Goal: Book appointment/travel/reservation

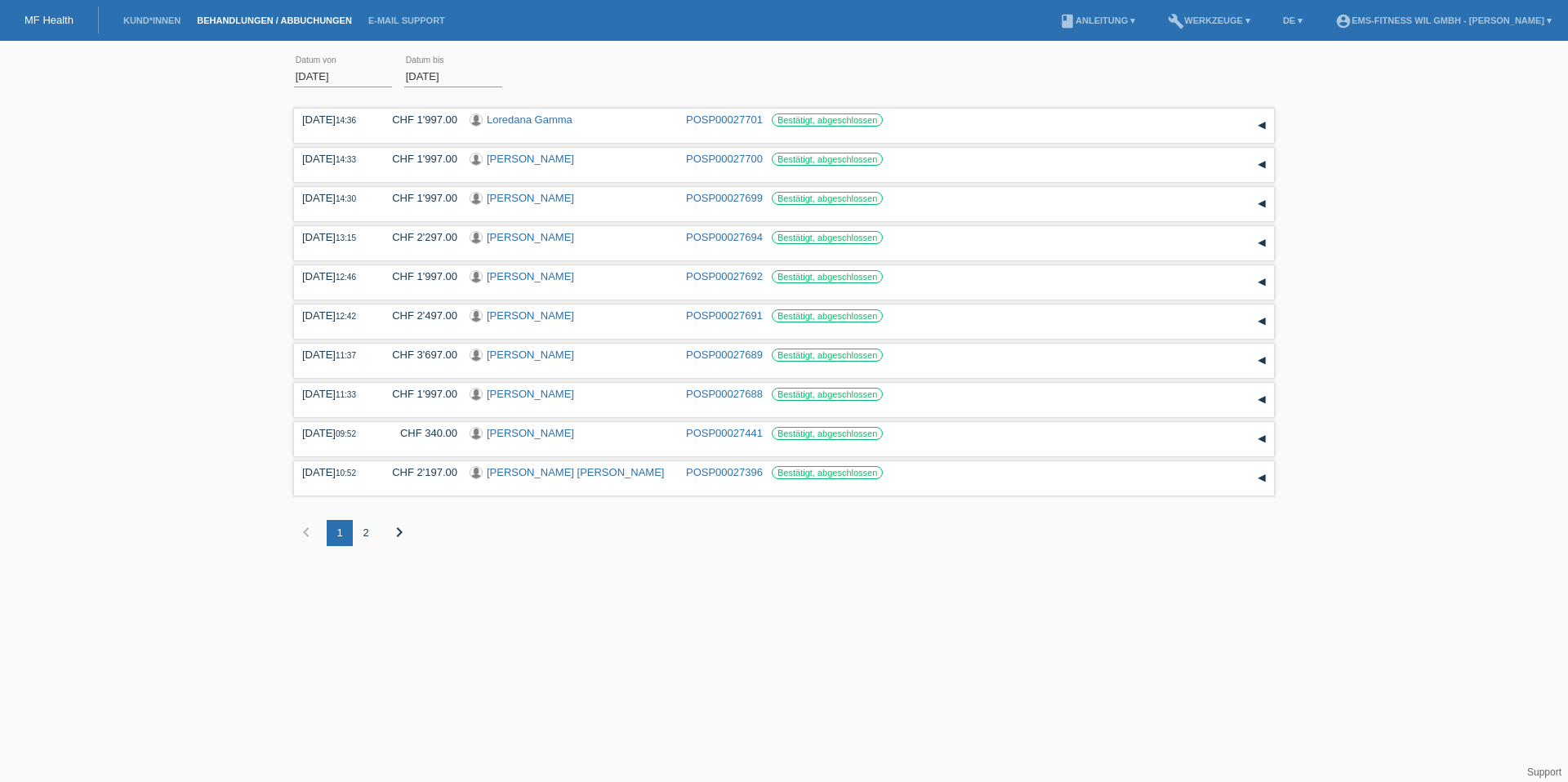
click at [136, 26] on li "Kund*innen" at bounding box center [151, 20] width 74 height 41
click at [145, 24] on link "Kund*innen" at bounding box center [151, 20] width 74 height 10
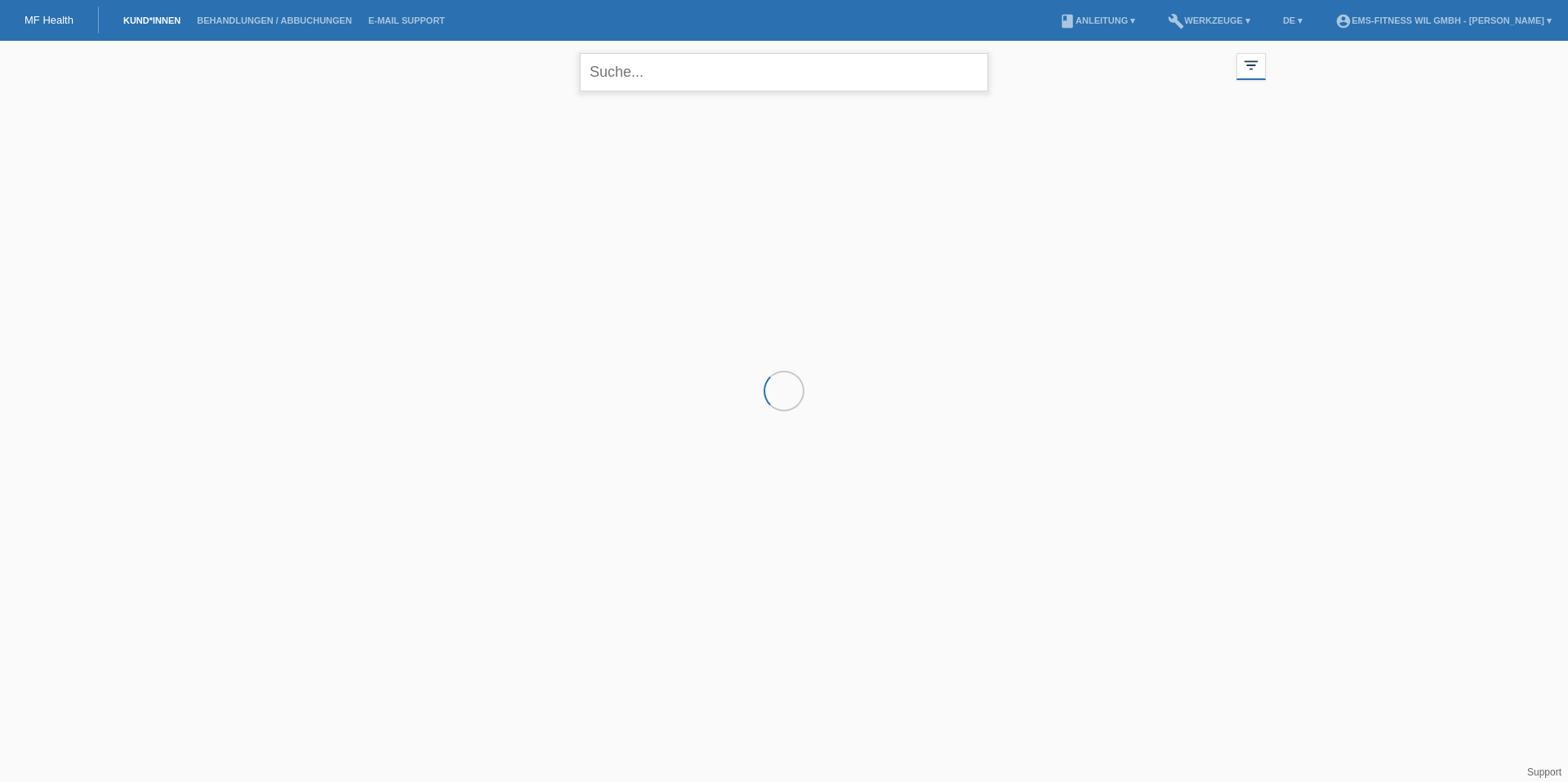
click at [630, 84] on input "text" at bounding box center [784, 72] width 408 height 38
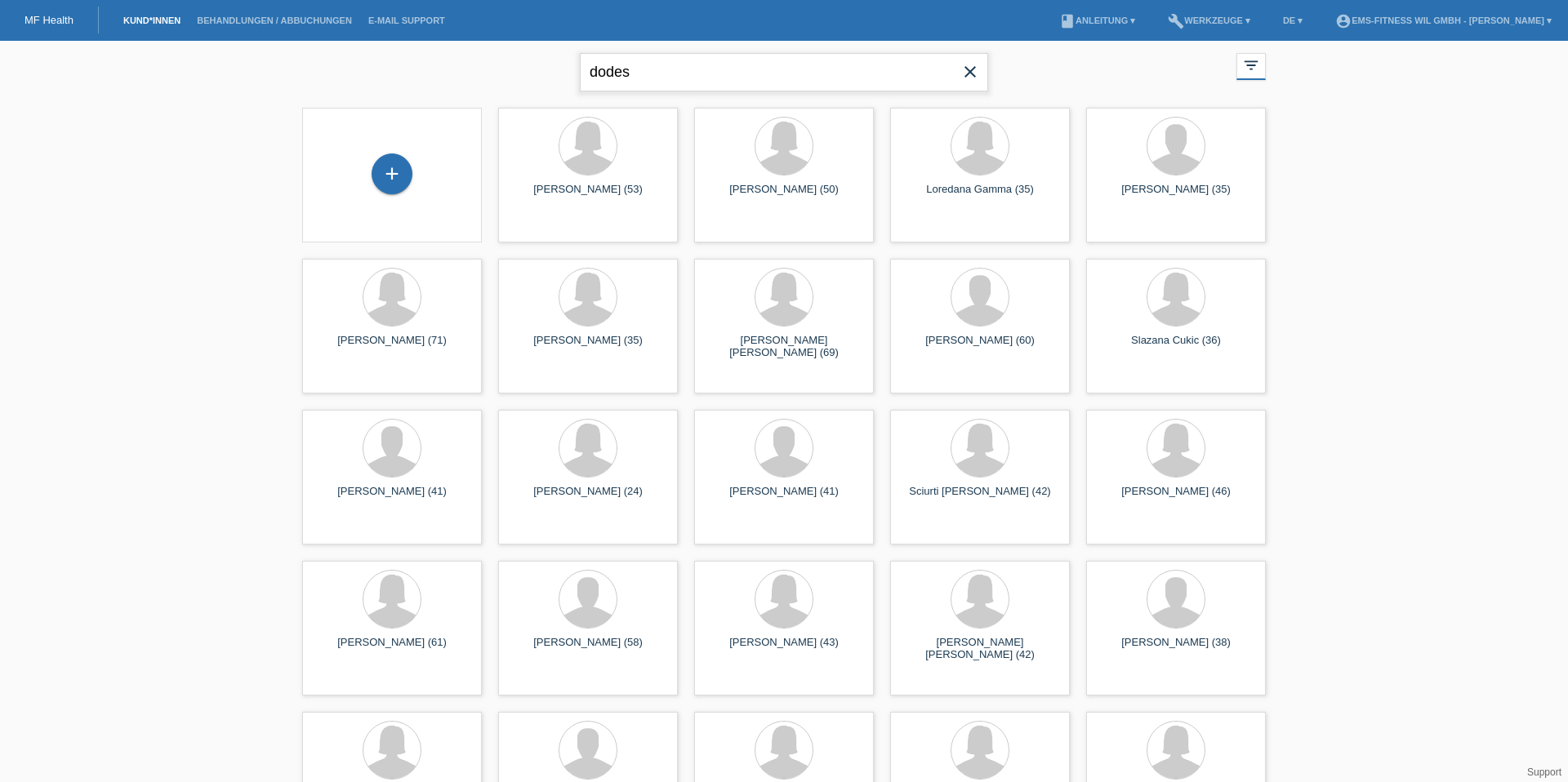
type input "dodes"
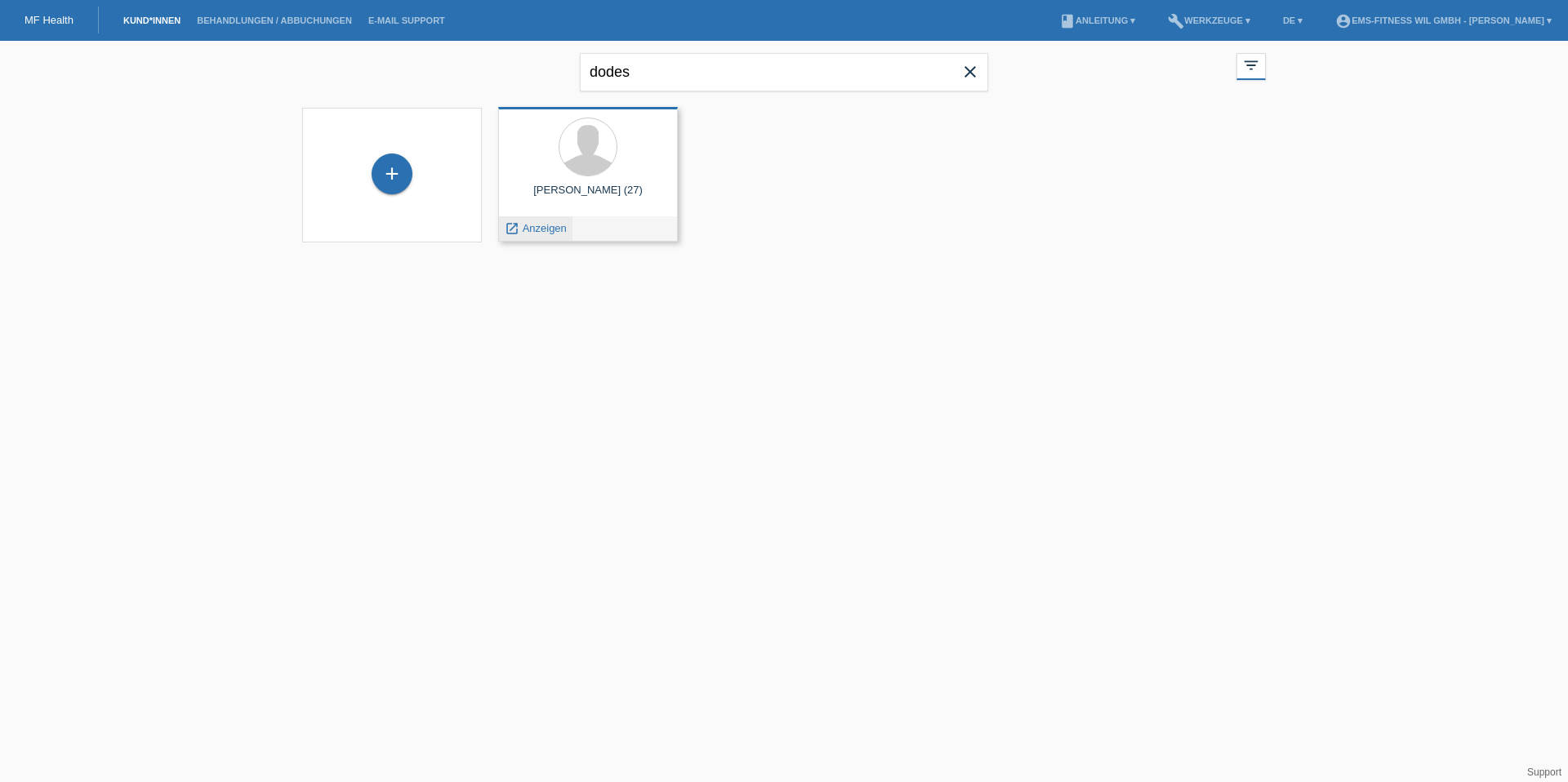
click at [554, 224] on span "Anzeigen" at bounding box center [545, 228] width 44 height 12
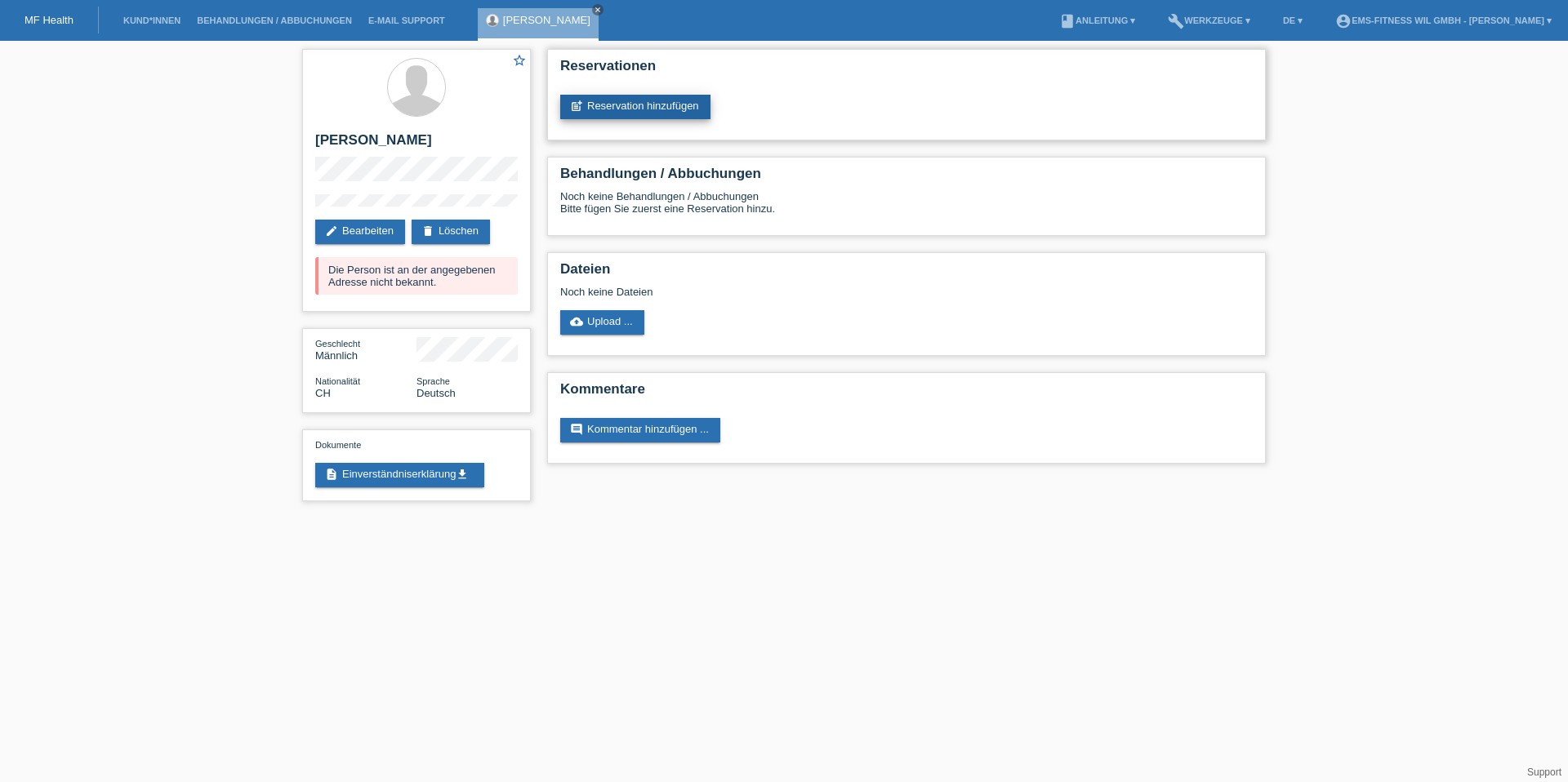
click at [621, 117] on link "post_add Reservation hinzufügen" at bounding box center [635, 107] width 150 height 25
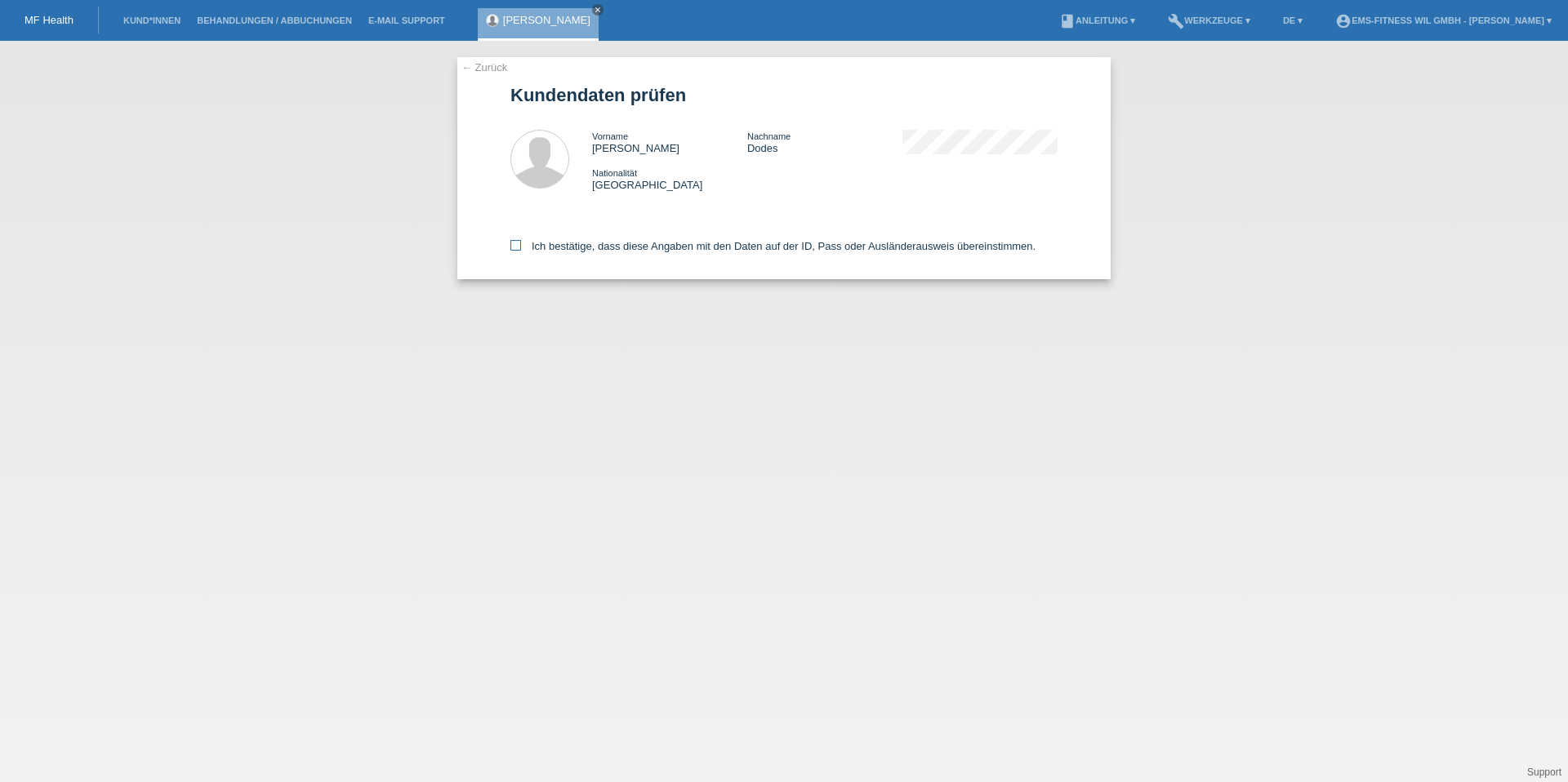
click at [547, 245] on label "Ich bestätige, dass diese Angaben mit den Daten auf der ID, Pass oder Ausländer…" at bounding box center [773, 246] width 525 height 12
click at [521, 245] on input "Ich bestätige, dass diese Angaben mit den Daten auf der ID, Pass oder Ausländer…" at bounding box center [515, 245] width 11 height 11
checkbox input "true"
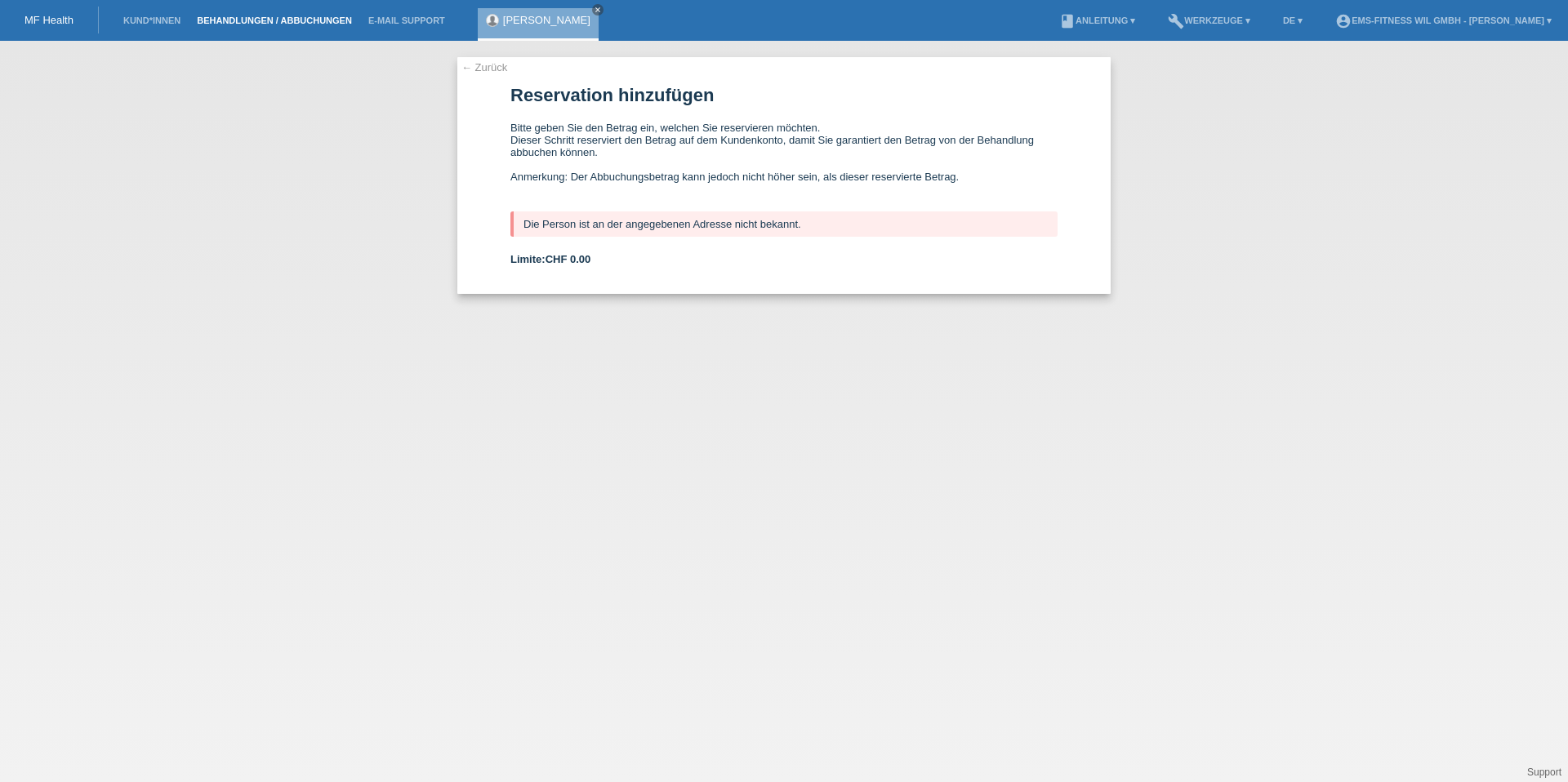
click at [234, 20] on link "Behandlungen / Abbuchungen" at bounding box center [274, 20] width 171 height 10
